Goal: Information Seeking & Learning: Check status

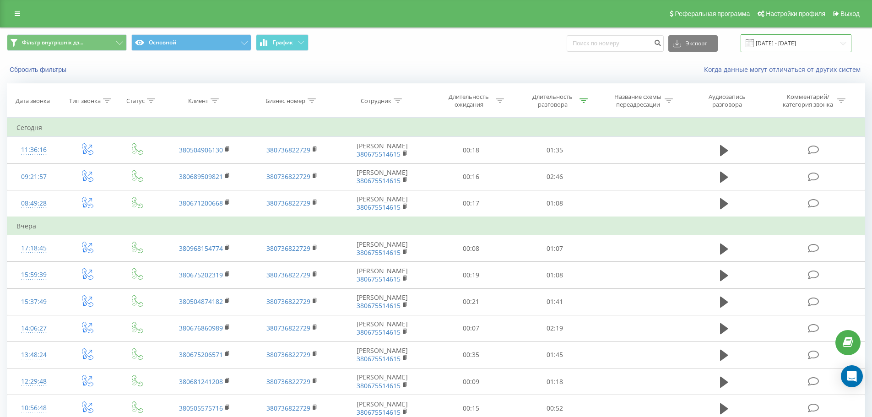
click at [804, 45] on input "[DATE] - [DATE]" at bounding box center [795, 43] width 111 height 18
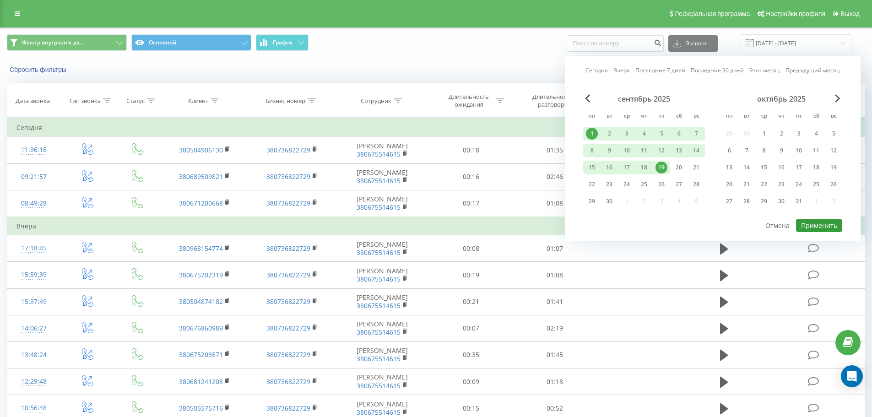
click at [814, 226] on button "Применить" at bounding box center [819, 225] width 46 height 13
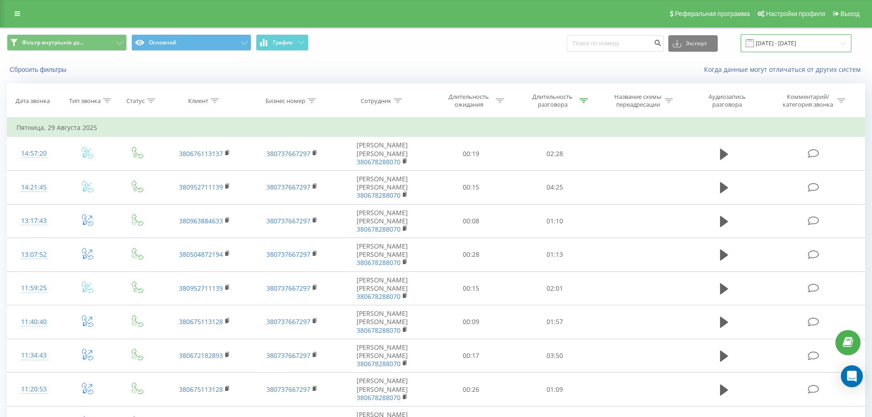
click at [786, 44] on input "01.08.2025 - 31.08.2025" at bounding box center [795, 43] width 111 height 18
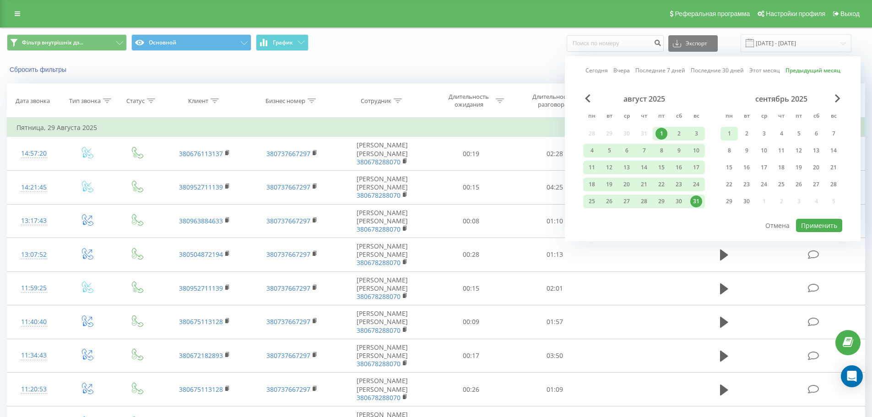
click at [734, 132] on div "1" at bounding box center [729, 134] width 12 height 12
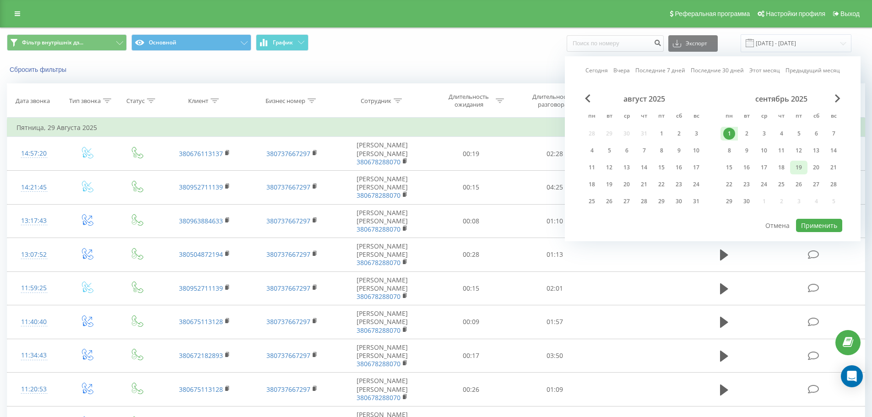
click at [792, 169] on div "19" at bounding box center [798, 168] width 17 height 14
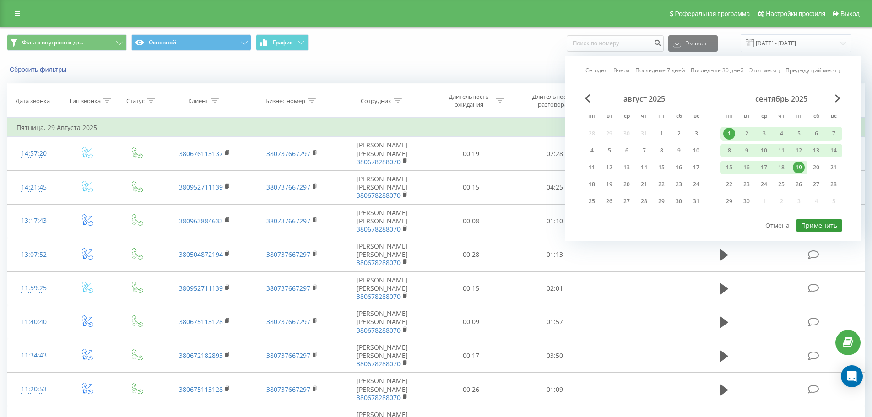
click at [819, 225] on button "Применить" at bounding box center [819, 225] width 46 height 13
type input "01.09.2025 - 19.09.2025"
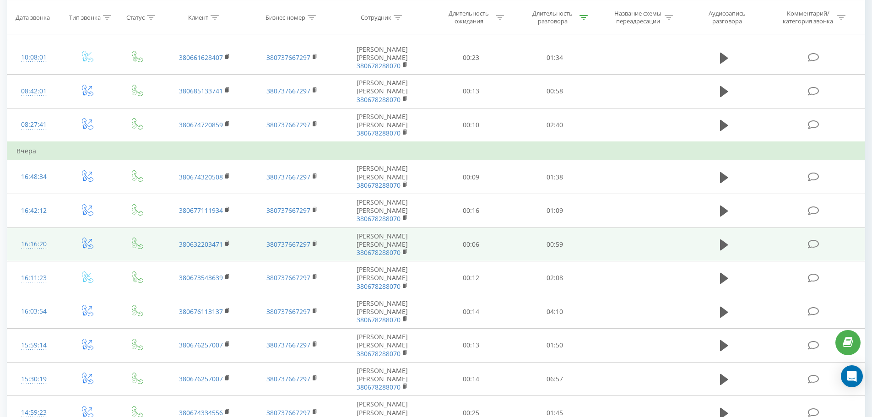
scroll to position [615, 0]
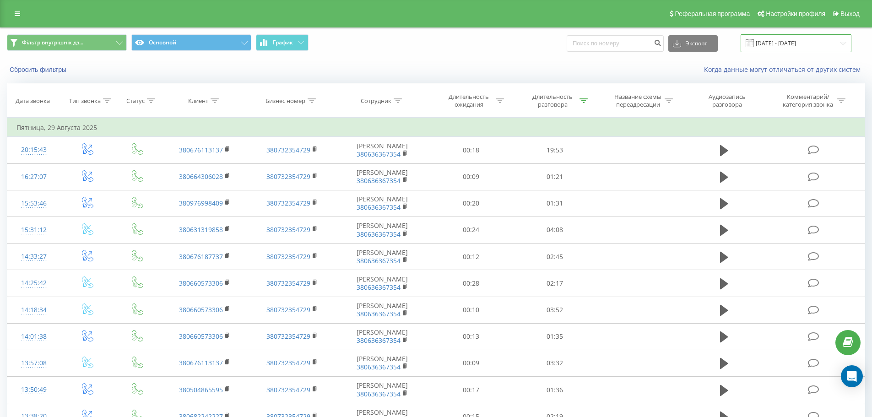
click at [777, 44] on input "[DATE] - [DATE]" at bounding box center [795, 43] width 111 height 18
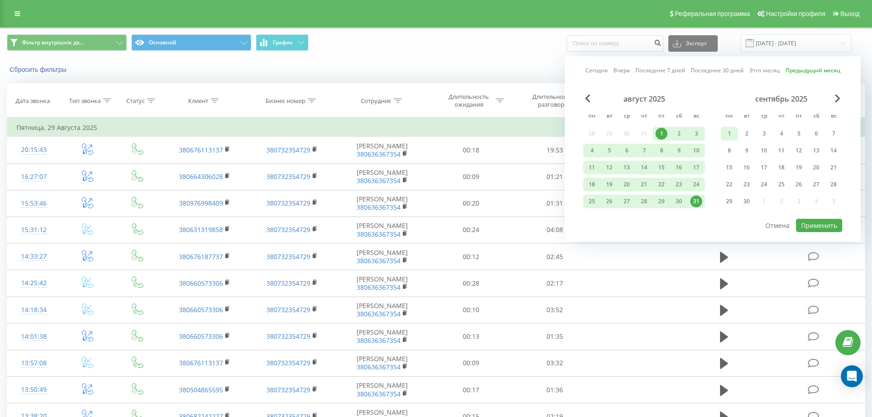
click at [729, 134] on div "1" at bounding box center [729, 134] width 12 height 12
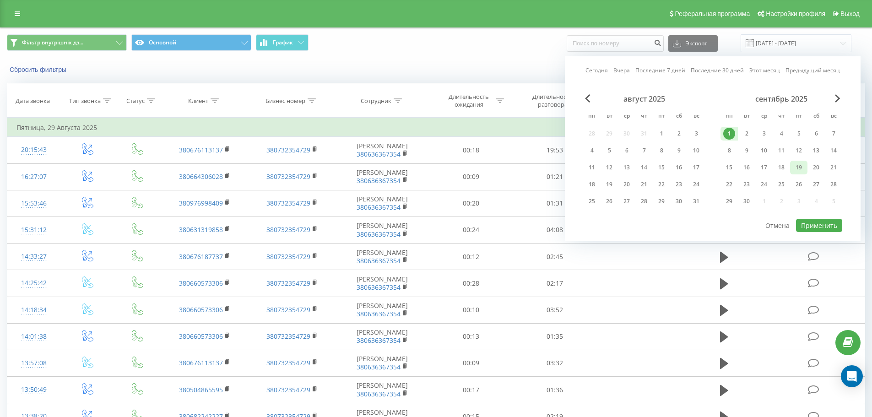
click at [798, 171] on div "19" at bounding box center [799, 168] width 12 height 12
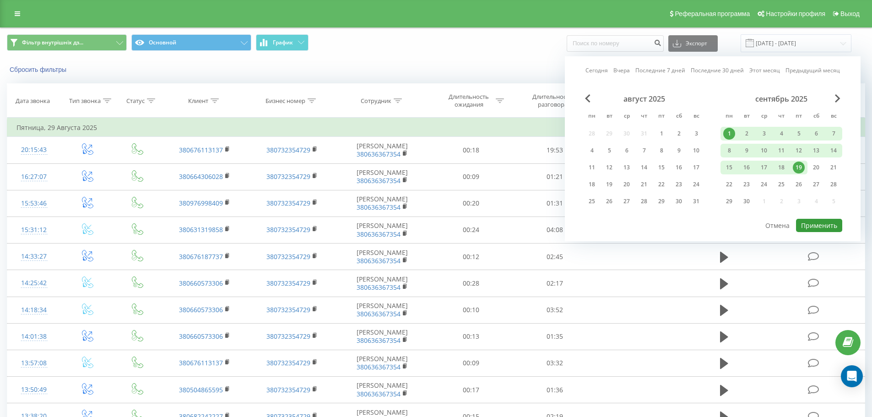
drag, startPoint x: 812, startPoint y: 225, endPoint x: 806, endPoint y: 225, distance: 5.9
click at [813, 225] on button "Применить" at bounding box center [819, 225] width 46 height 13
type input "[DATE] - [DATE]"
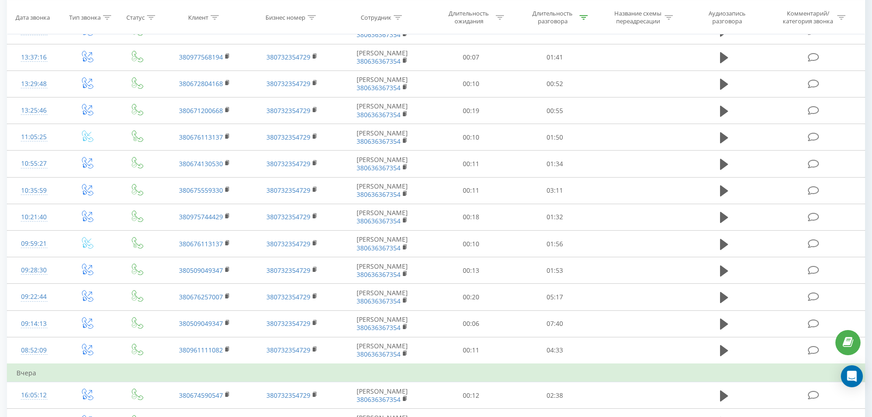
scroll to position [320, 0]
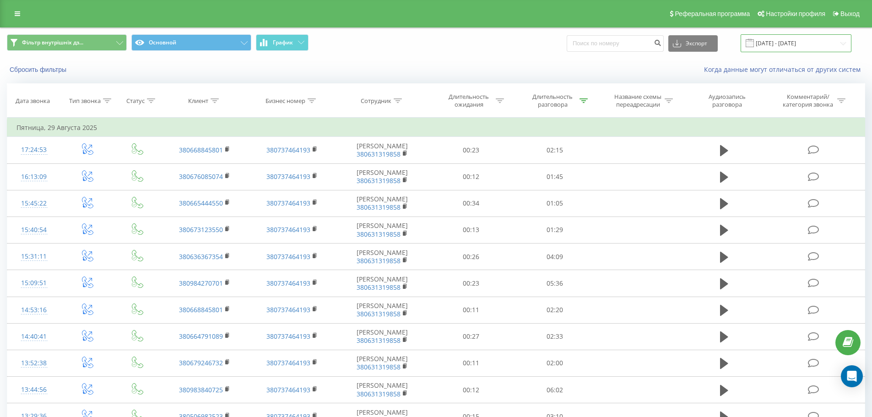
click at [784, 44] on input "[DATE] - [DATE]" at bounding box center [795, 43] width 111 height 18
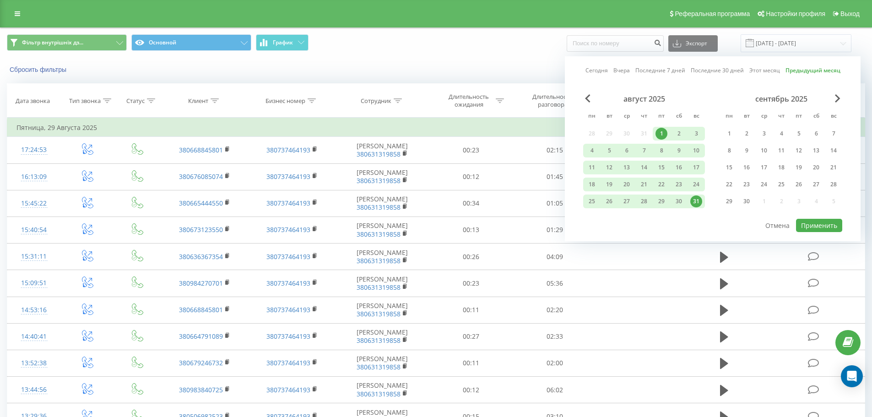
drag, startPoint x: 728, startPoint y: 132, endPoint x: 730, endPoint y: 141, distance: 8.9
click at [729, 132] on div "1" at bounding box center [729, 134] width 12 height 12
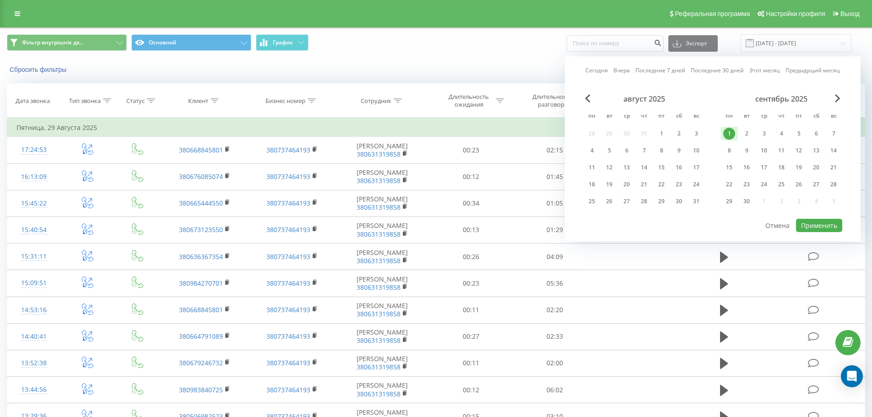
drag, startPoint x: 800, startPoint y: 171, endPoint x: 801, endPoint y: 177, distance: 6.5
click at [800, 170] on div "19" at bounding box center [799, 168] width 12 height 12
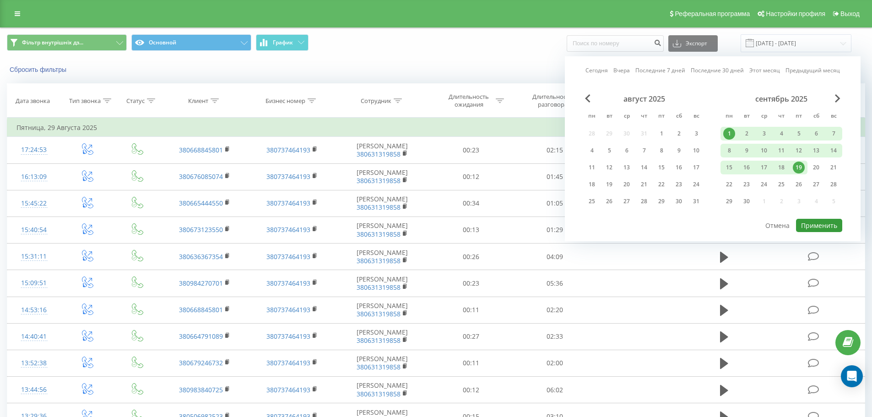
click at [818, 225] on button "Применить" at bounding box center [819, 225] width 46 height 13
type input "[DATE] - [DATE]"
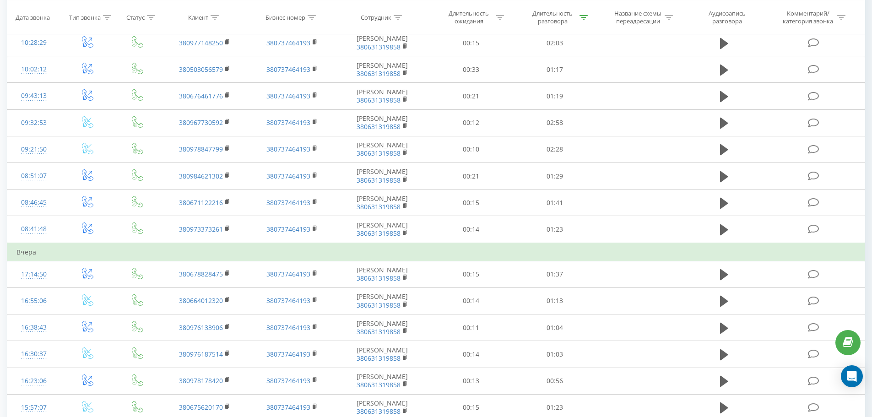
scroll to position [438, 0]
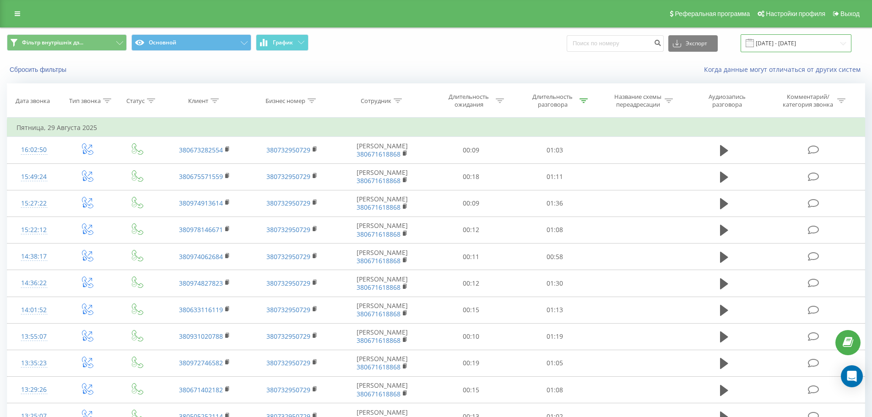
click at [807, 47] on input "01.08.2025 - 31.08.2025" at bounding box center [795, 43] width 111 height 18
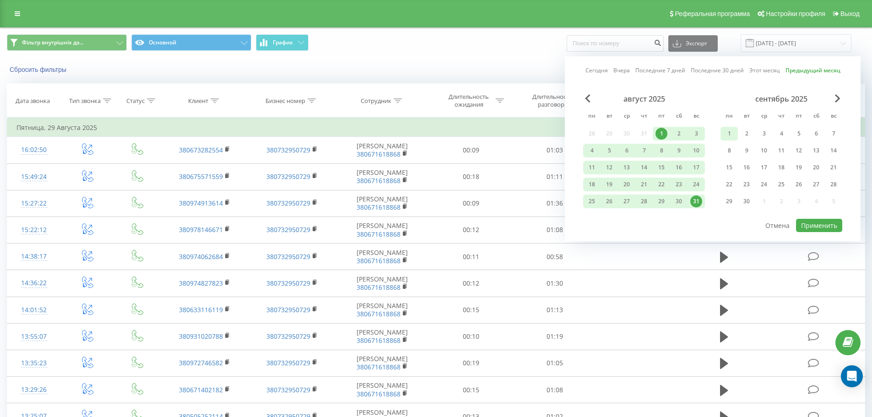
click at [726, 136] on div "1" at bounding box center [729, 134] width 12 height 12
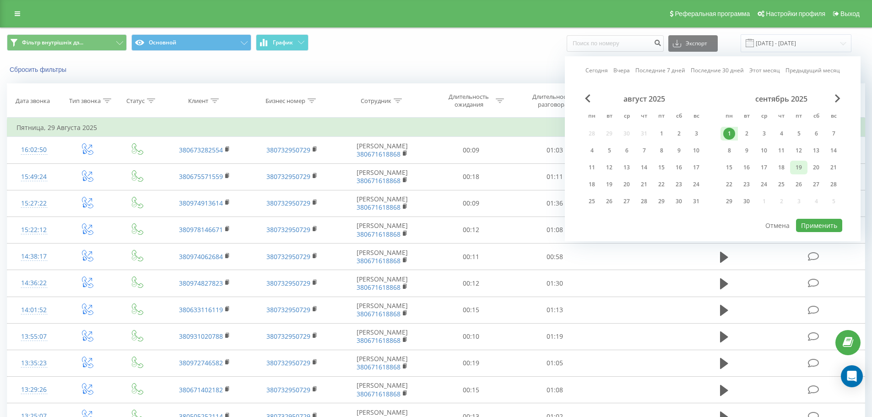
click at [797, 170] on div "19" at bounding box center [799, 168] width 12 height 12
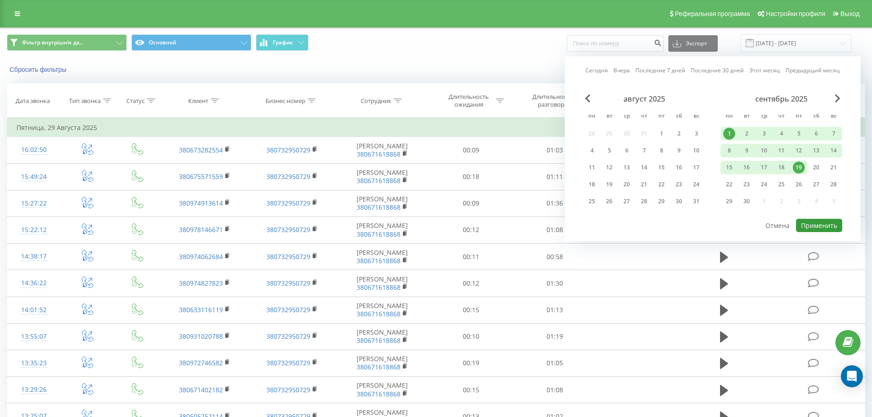
drag, startPoint x: 818, startPoint y: 224, endPoint x: 808, endPoint y: 225, distance: 10.1
click at [818, 225] on button "Применить" at bounding box center [819, 225] width 46 height 13
type input "01.09.2025 - 19.09.2025"
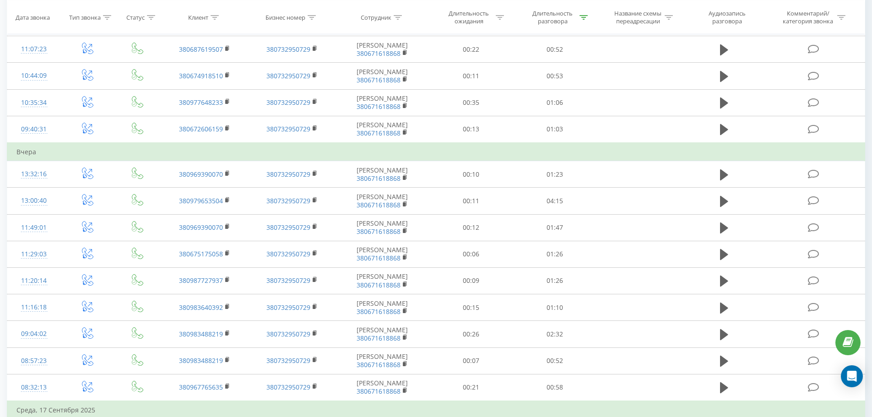
scroll to position [457, 0]
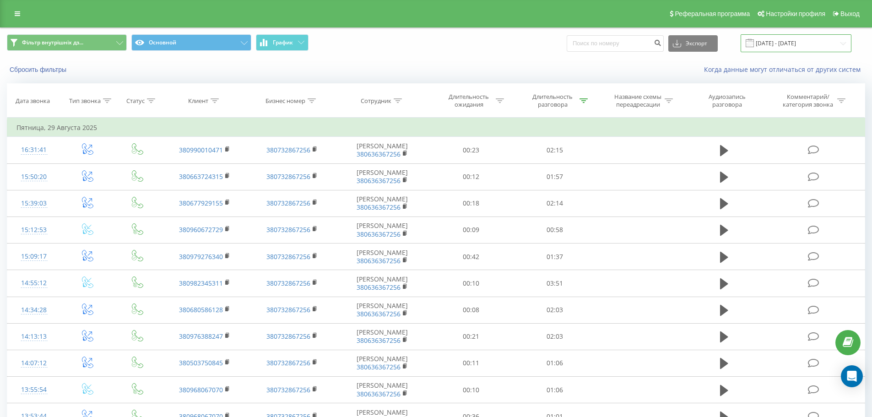
click at [791, 43] on input "[DATE] - [DATE]" at bounding box center [795, 43] width 111 height 18
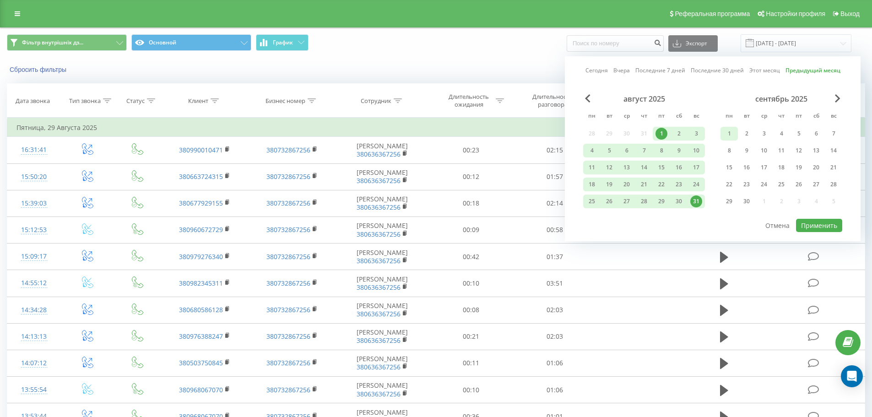
click at [729, 131] on div "1" at bounding box center [729, 134] width 12 height 12
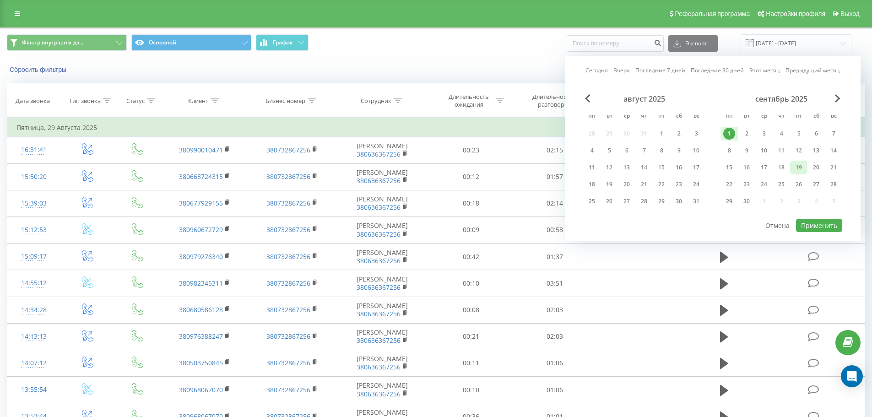
click at [800, 171] on div "19" at bounding box center [799, 168] width 12 height 12
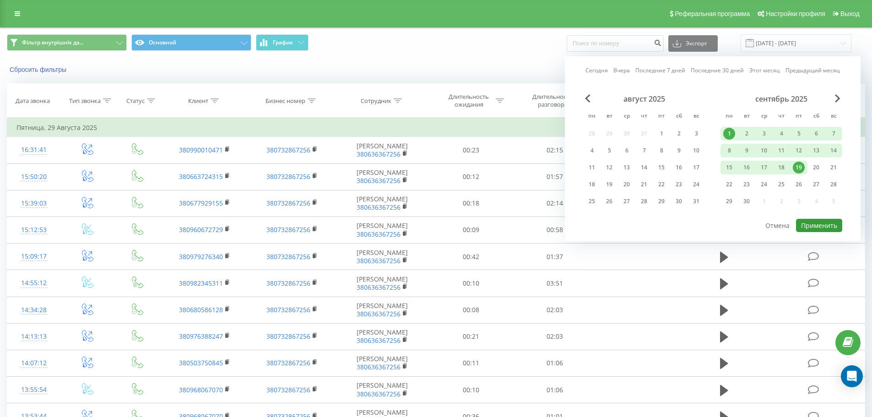
click at [815, 227] on button "Применить" at bounding box center [819, 225] width 46 height 13
type input "[DATE] - [DATE]"
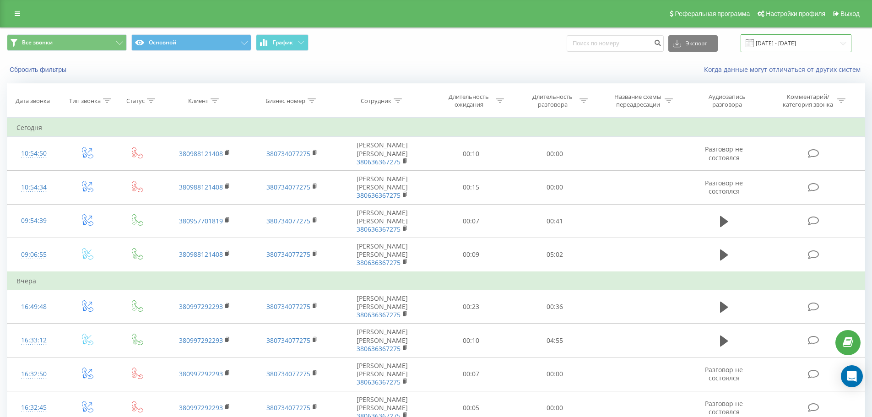
click at [801, 44] on input "[DATE] - [DATE]" at bounding box center [795, 43] width 111 height 18
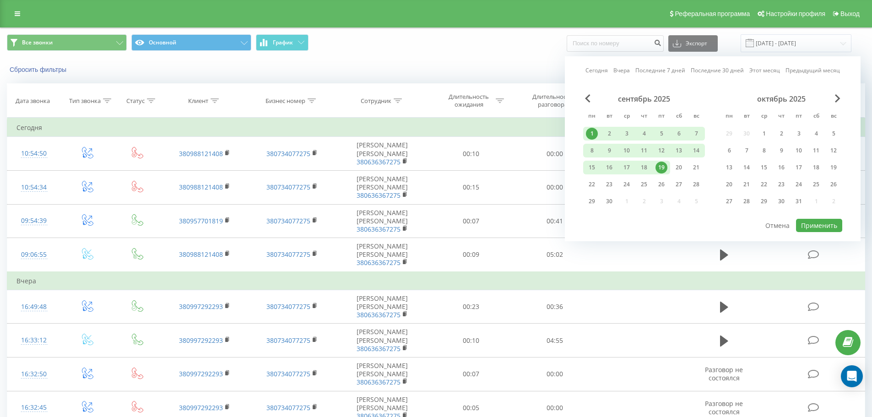
click at [588, 135] on div "1" at bounding box center [592, 134] width 12 height 12
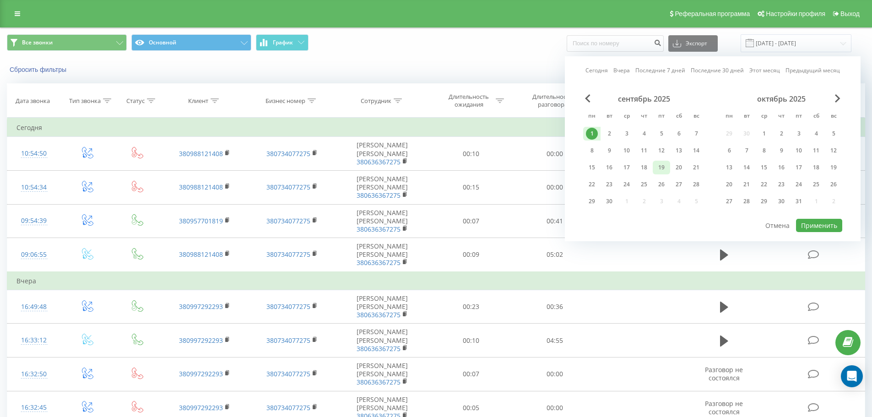
click at [660, 170] on div "19" at bounding box center [661, 168] width 12 height 12
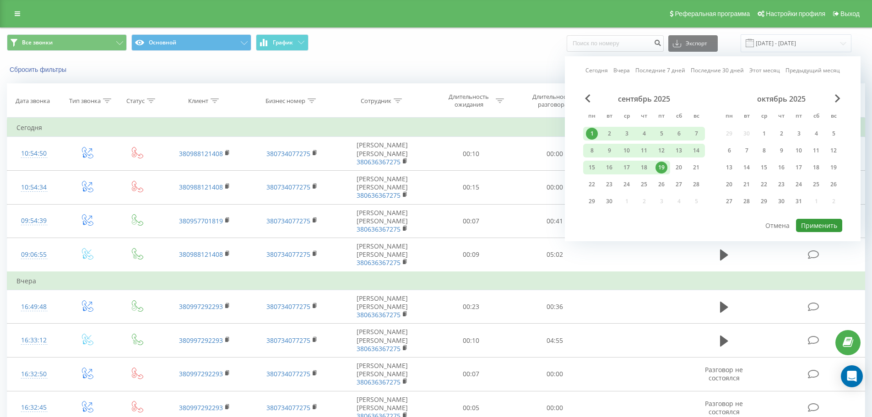
click at [823, 223] on button "Применить" at bounding box center [819, 225] width 46 height 13
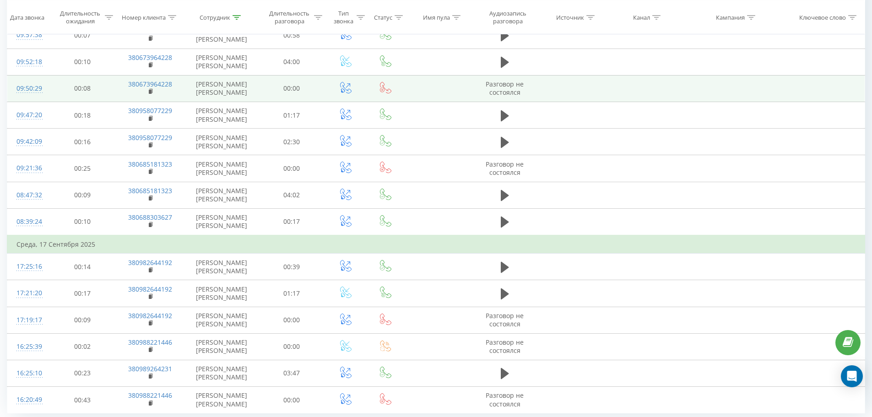
scroll to position [438, 0]
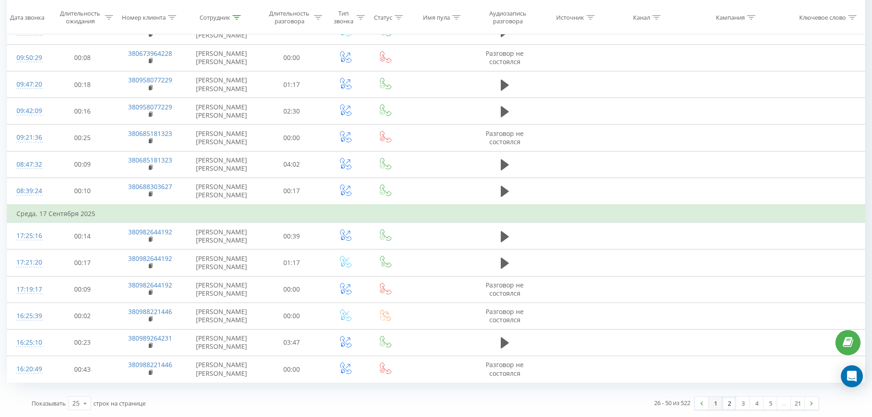
click at [712, 407] on link "1" at bounding box center [715, 403] width 14 height 13
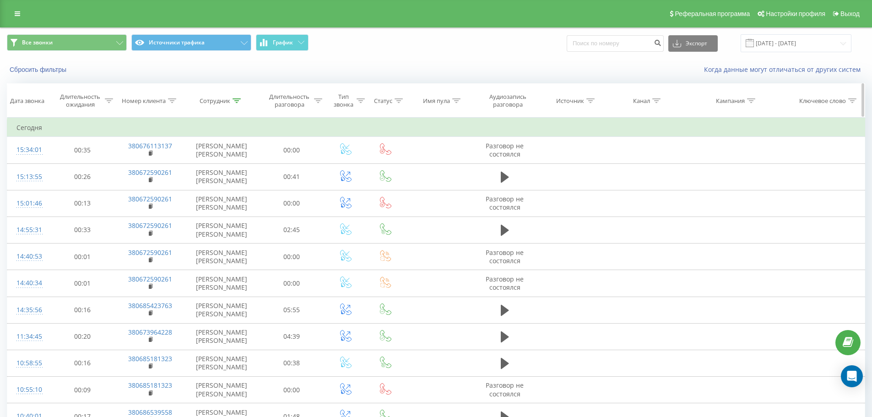
click at [401, 102] on icon at bounding box center [399, 100] width 8 height 5
click at [416, 168] on icon at bounding box center [418, 166] width 9 height 9
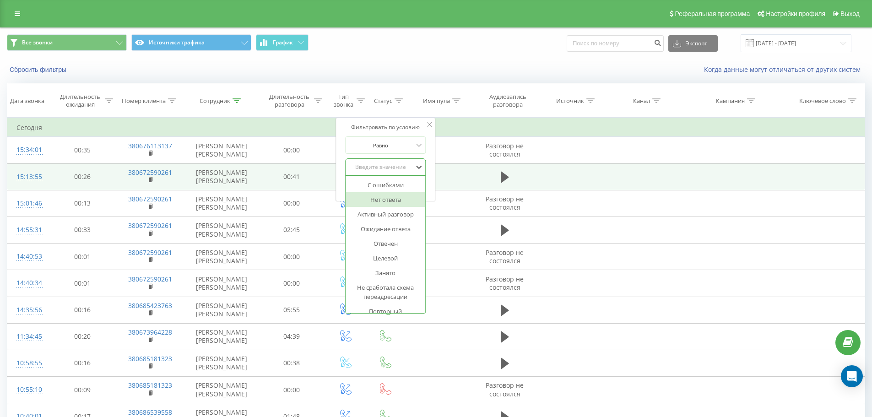
click at [454, 183] on td at bounding box center [438, 176] width 69 height 27
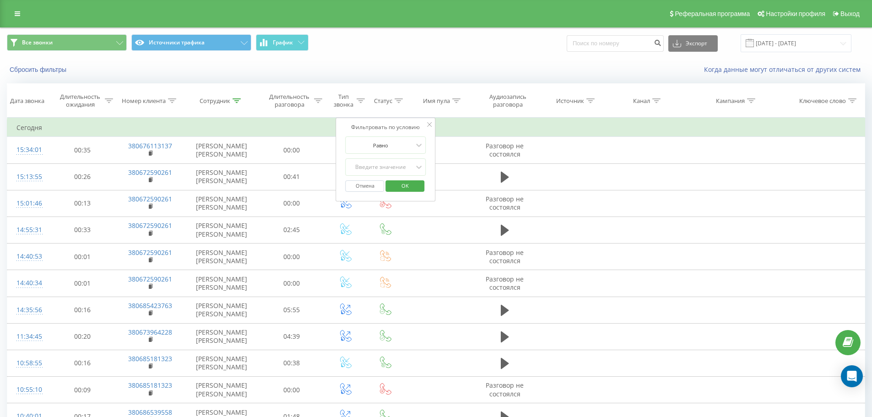
click at [431, 120] on div "Фильтровать по условию Равно Введите значение Отмена OK" at bounding box center [386, 160] width 100 height 84
click at [431, 125] on icon at bounding box center [429, 124] width 5 height 5
click at [362, 100] on icon at bounding box center [361, 100] width 8 height 5
click at [380, 166] on icon at bounding box center [378, 166] width 9 height 9
click at [377, 168] on icon at bounding box center [378, 166] width 9 height 9
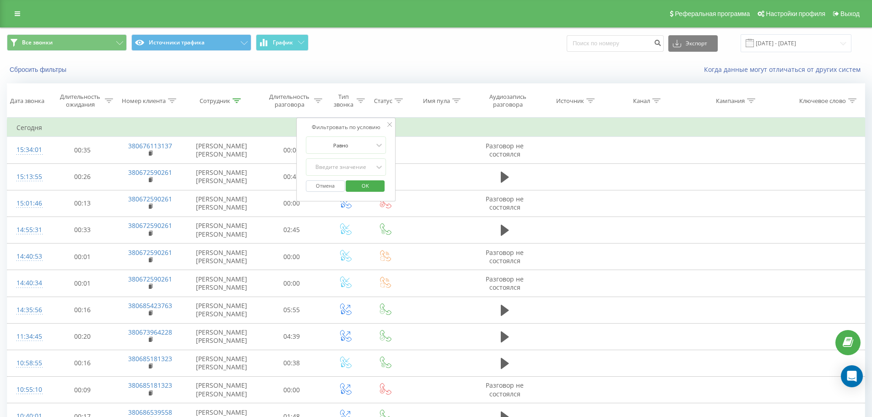
click at [391, 126] on icon at bounding box center [389, 124] width 5 height 5
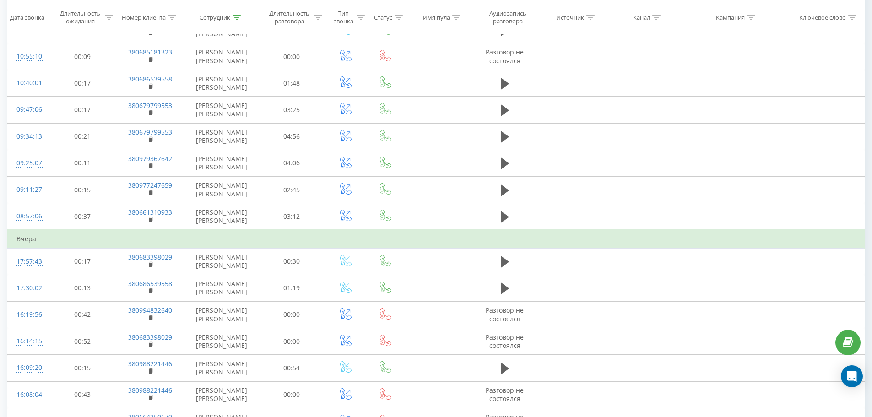
scroll to position [366, 0]
